Goal: Transaction & Acquisition: Book appointment/travel/reservation

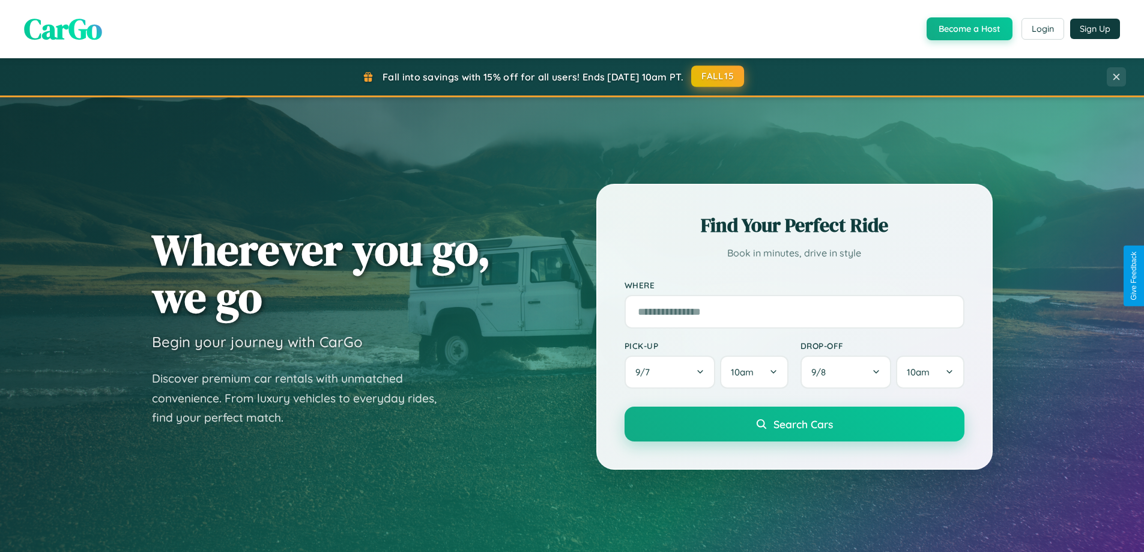
click at [718, 76] on button "FALL15" at bounding box center [717, 76] width 53 height 22
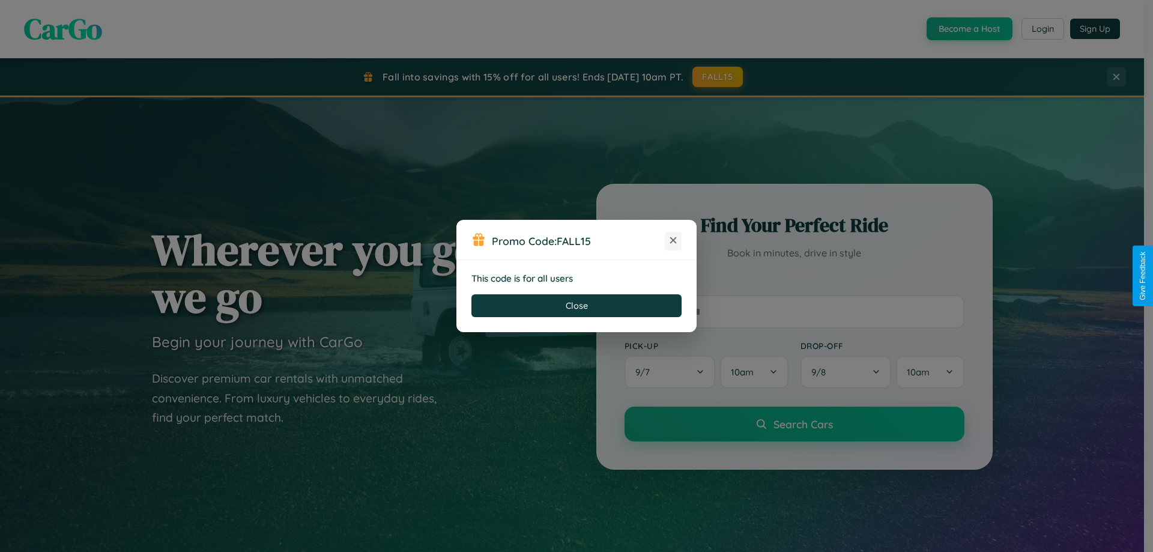
click at [673, 241] on icon at bounding box center [673, 240] width 12 height 12
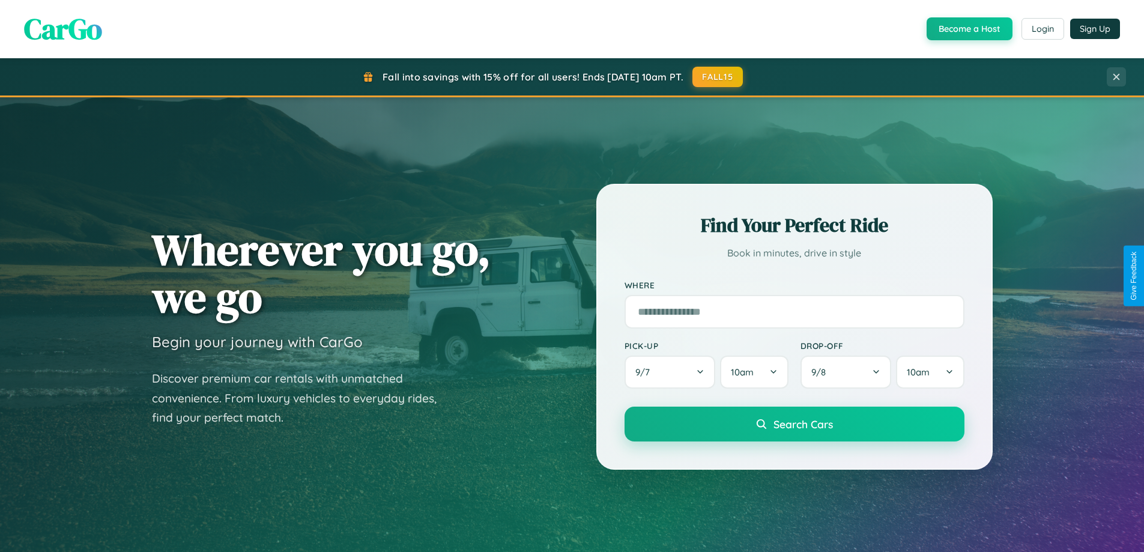
scroll to position [2310, 0]
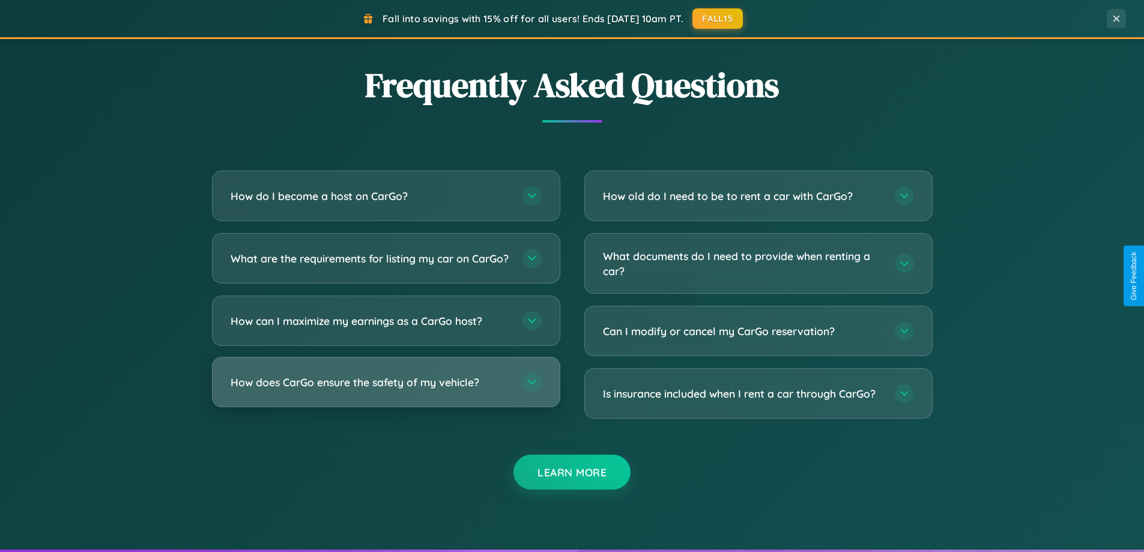
click at [385, 390] on h3 "How does CarGo ensure the safety of my vehicle?" at bounding box center [371, 382] width 280 height 15
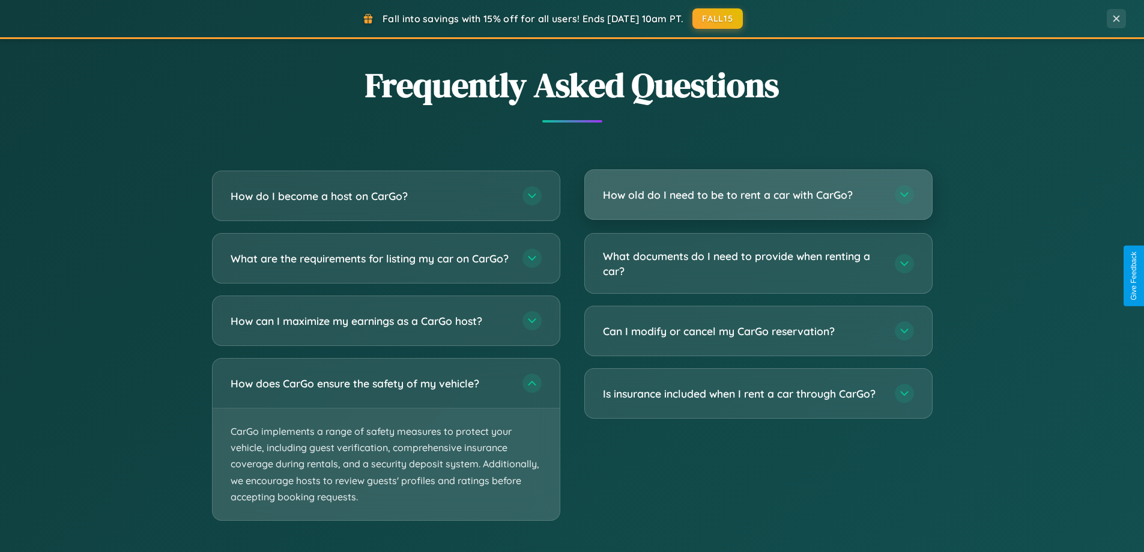
click at [758, 195] on h3 "How old do I need to be to rent a car with CarGo?" at bounding box center [743, 194] width 280 height 15
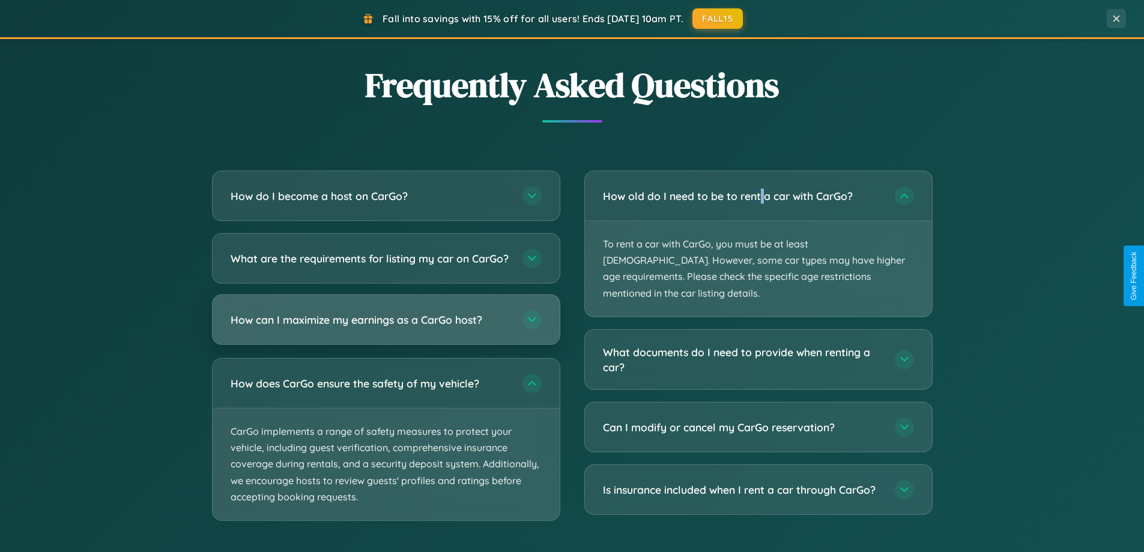
click at [385, 327] on h3 "How can I maximize my earnings as a CarGo host?" at bounding box center [371, 319] width 280 height 15
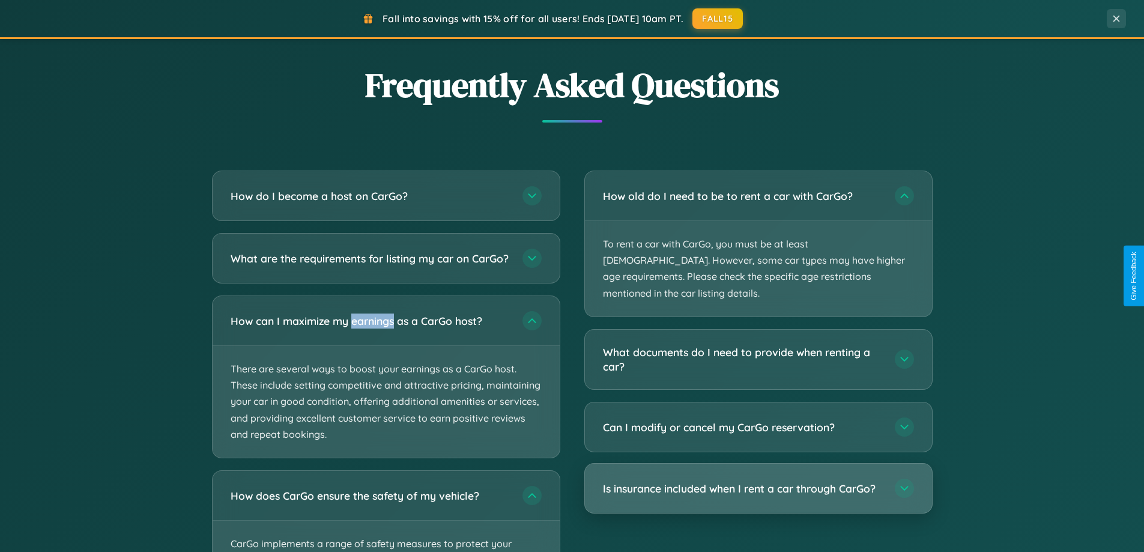
click at [758, 481] on h3 "Is insurance included when I rent a car through CarGo?" at bounding box center [743, 488] width 280 height 15
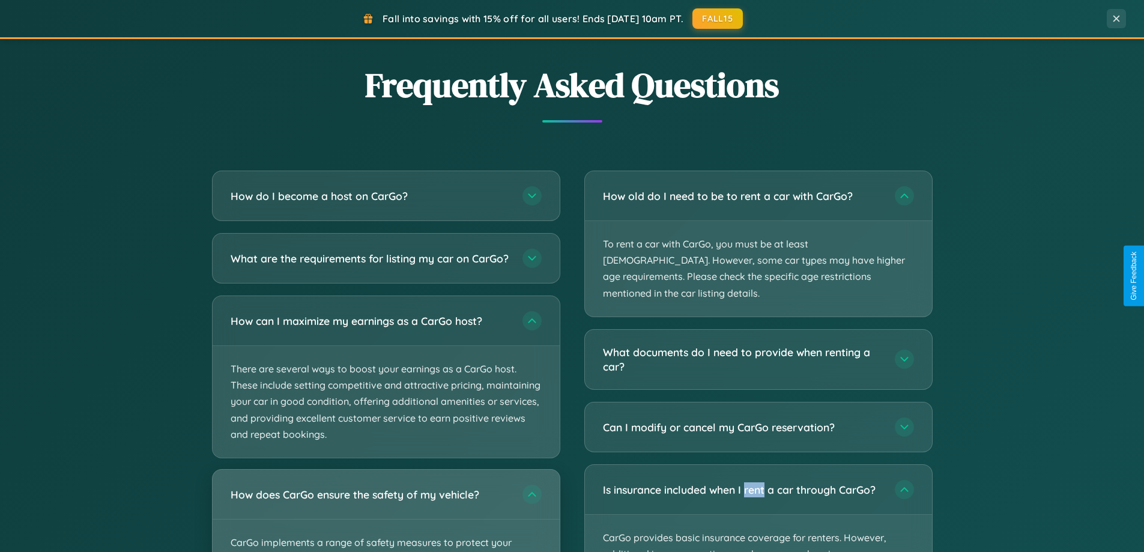
click at [385, 516] on div "How does CarGo ensure the safety of my vehicle?" at bounding box center [386, 493] width 347 height 49
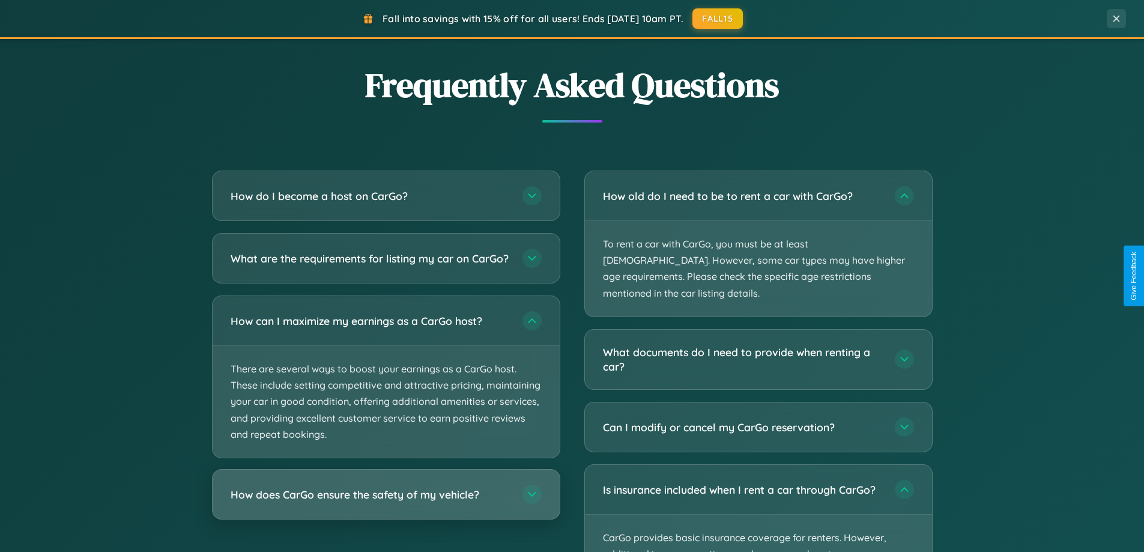
click at [385, 502] on h3 "How does CarGo ensure the safety of my vehicle?" at bounding box center [371, 494] width 280 height 15
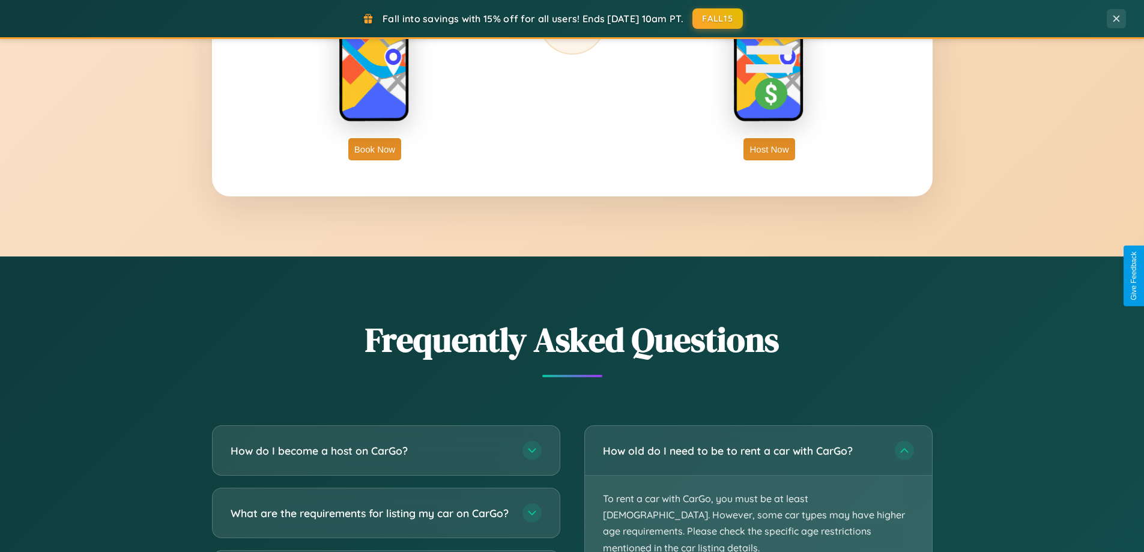
scroll to position [517, 0]
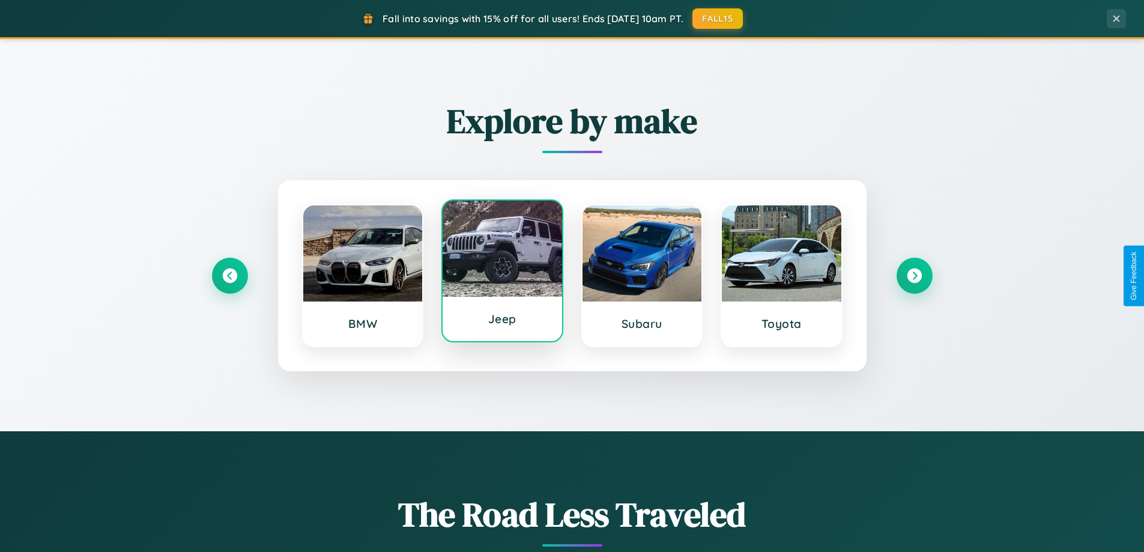
click at [502, 274] on div at bounding box center [501, 249] width 119 height 96
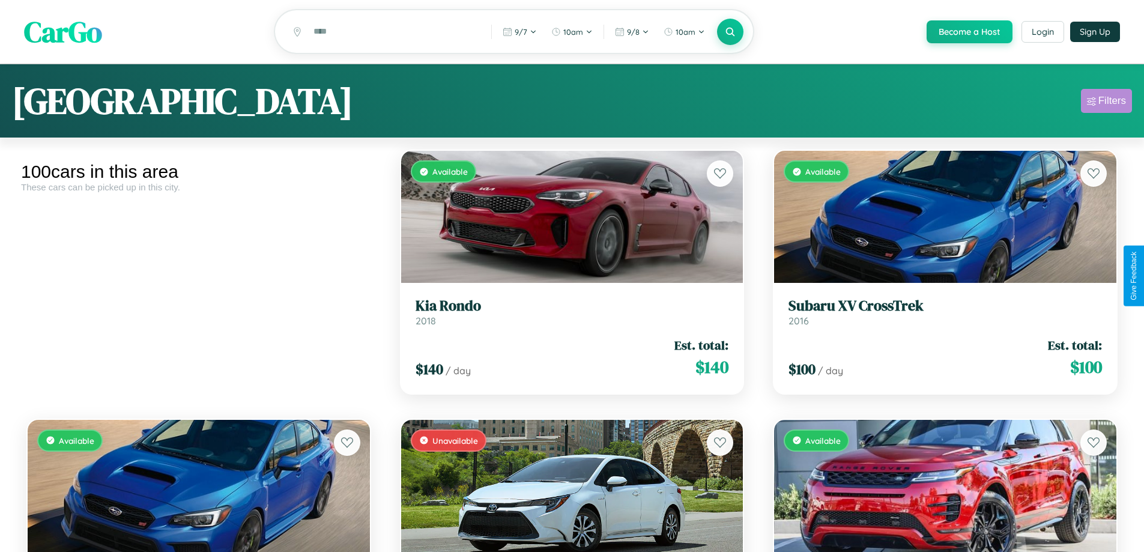
click at [1106, 103] on div "Filters" at bounding box center [1112, 101] width 28 height 12
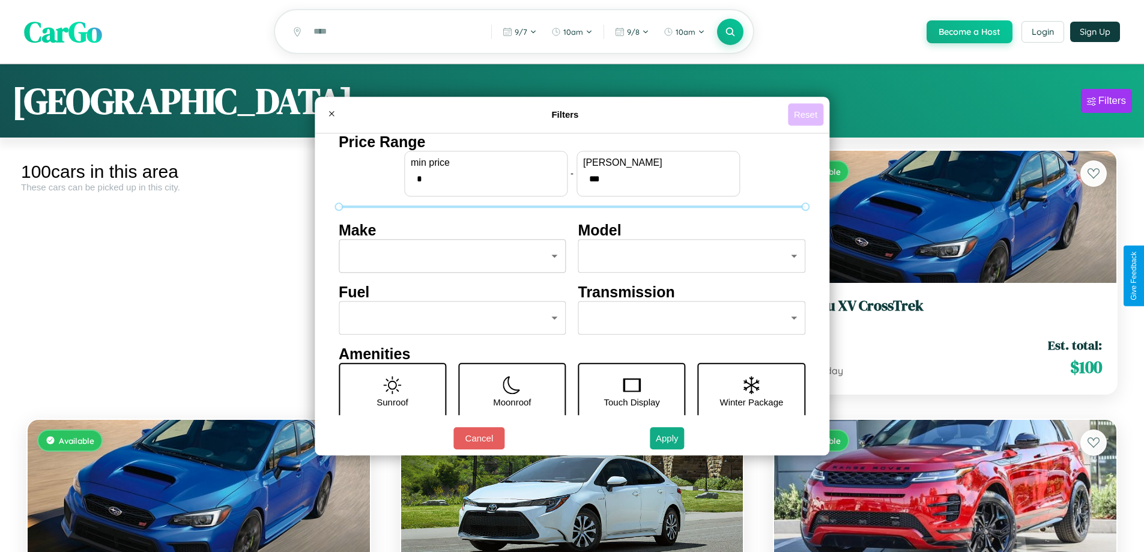
click at [807, 114] on button "Reset" at bounding box center [805, 114] width 35 height 22
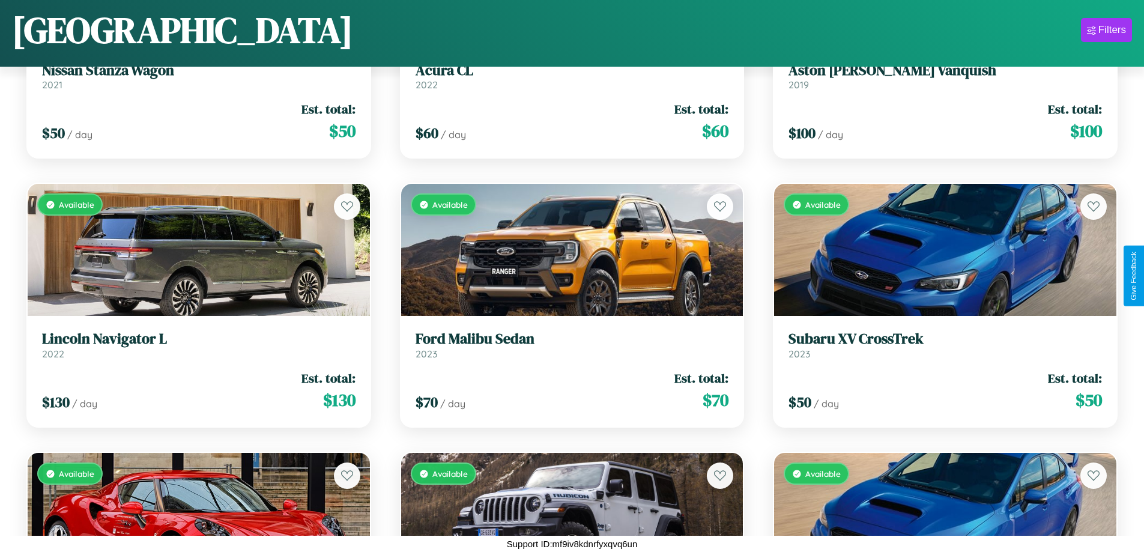
scroll to position [7696, 0]
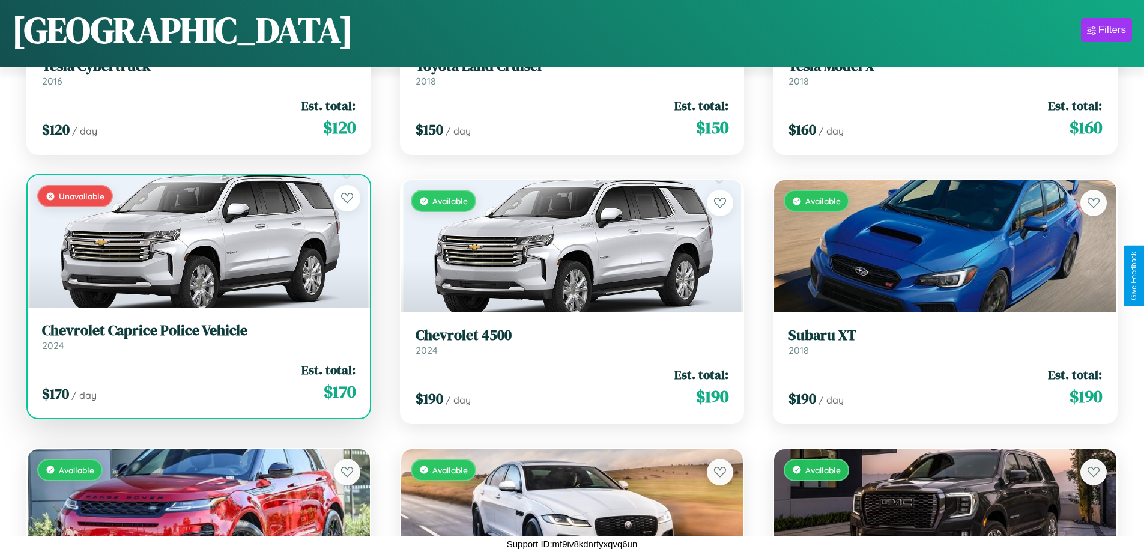
click at [197, 339] on h3 "Chevrolet Caprice Police Vehicle" at bounding box center [198, 330] width 313 height 17
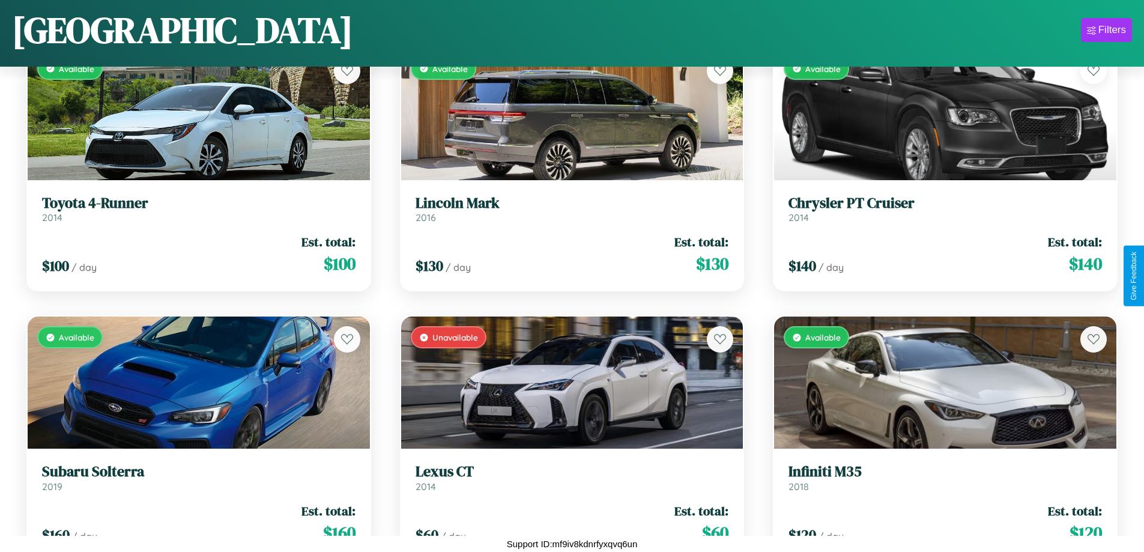
scroll to position [4470, 0]
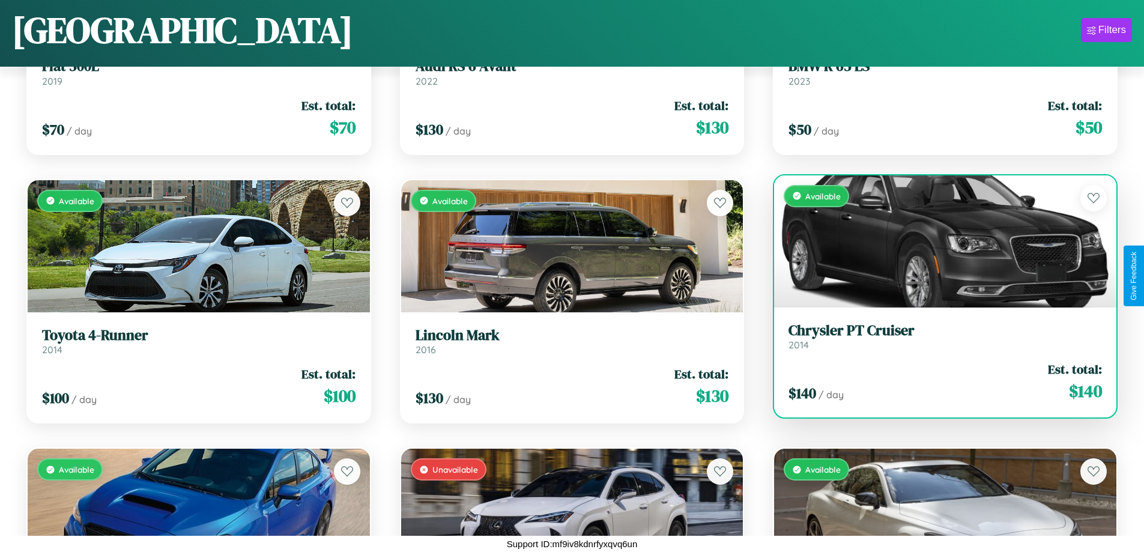
click at [937, 336] on h3 "Chrysler PT Cruiser" at bounding box center [944, 330] width 313 height 17
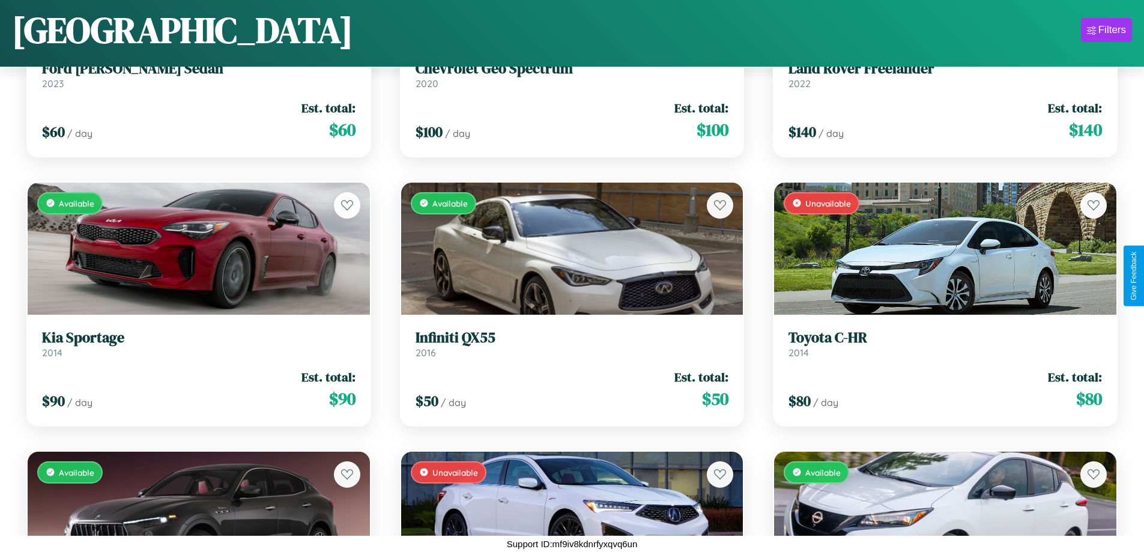
scroll to position [6889, 0]
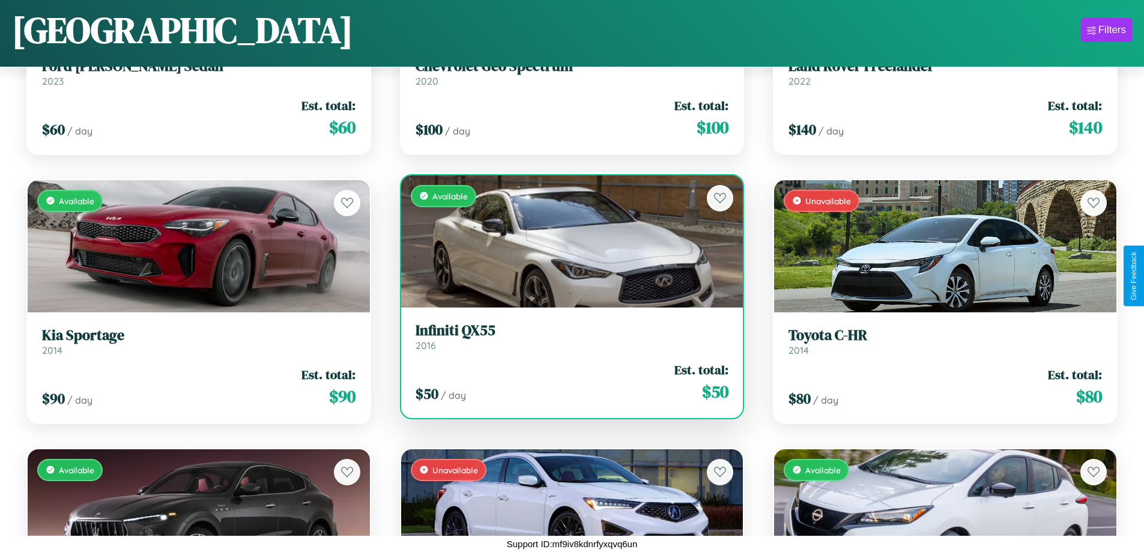
click at [567, 336] on h3 "Infiniti QX55" at bounding box center [571, 330] width 313 height 17
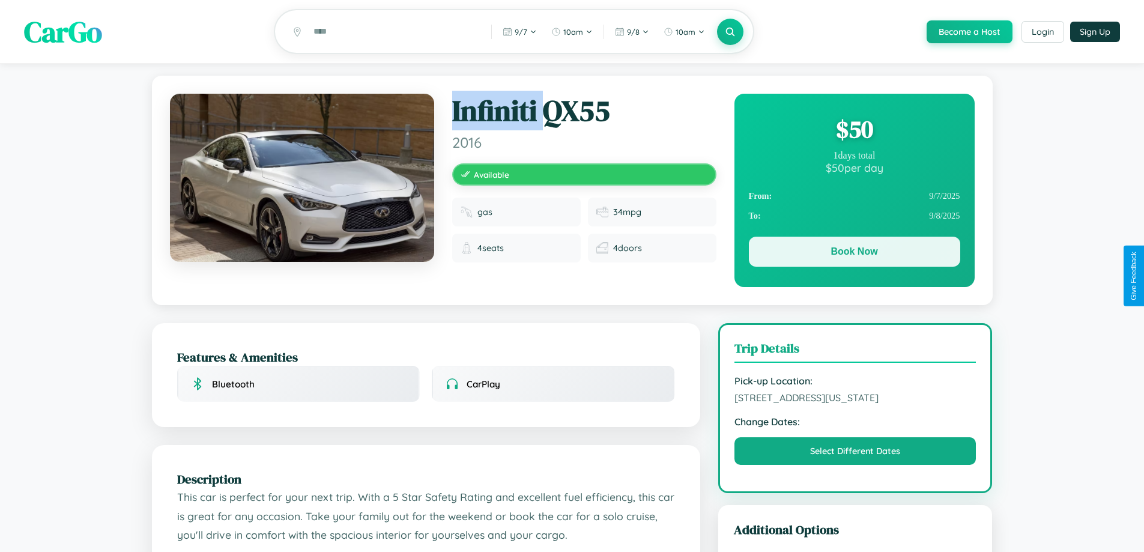
click at [854, 253] on button "Book Now" at bounding box center [854, 252] width 211 height 30
